Goal: Use online tool/utility: Use online tool/utility

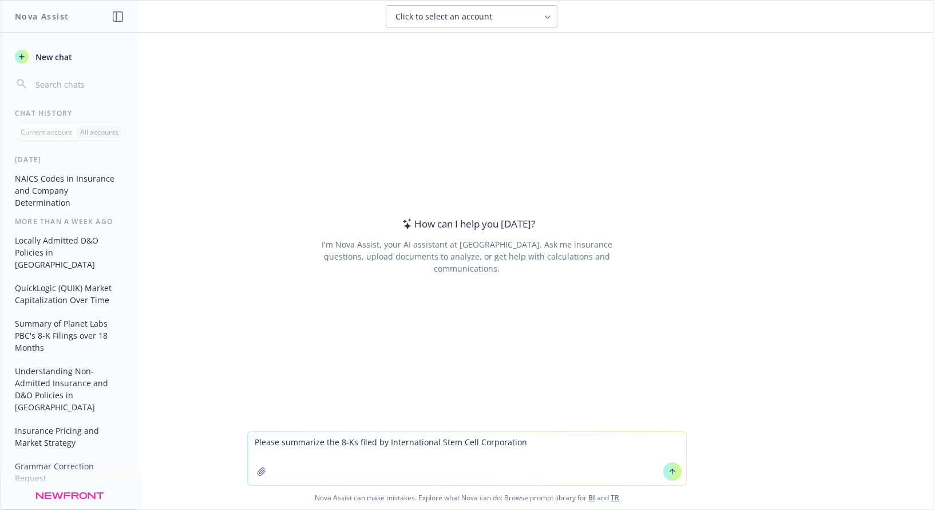
click at [350, 439] on textarea "Please summarize the 8-Ks filed by International Stem Cell Corporation" at bounding box center [467, 458] width 439 height 54
click at [369, 441] on textarea "Please summarize the 8-Ks filed by International Stem Cell Corporation" at bounding box center [467, 458] width 439 height 54
click at [649, 441] on textarea "Please summarize the 8-Ks filed over the last eighteen months by International …" at bounding box center [467, 458] width 439 height 54
type textarea "Please summarize the 8-Ks filed over the last eighteen months by International …"
click at [669, 474] on icon at bounding box center [673, 471] width 8 height 8
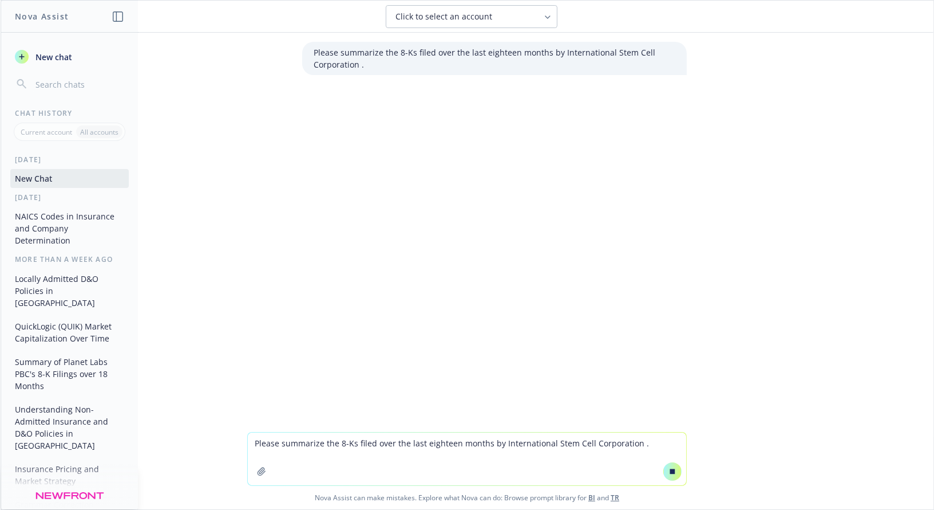
click at [357, 439] on textarea "Please summarize the 8-Ks filed over the last eighteen months by International …" at bounding box center [467, 458] width 439 height 53
click at [403, 53] on p "Please summarize the 8-Ks filed over the last eighteen months by International …" at bounding box center [495, 58] width 362 height 24
